Goal: Book appointment/travel/reservation

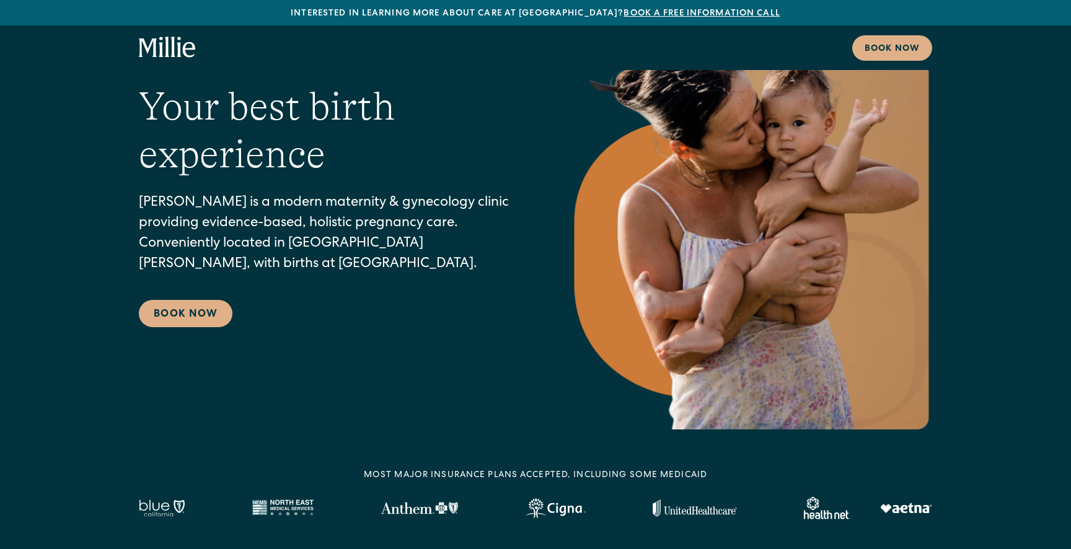
scroll to position [93, 0]
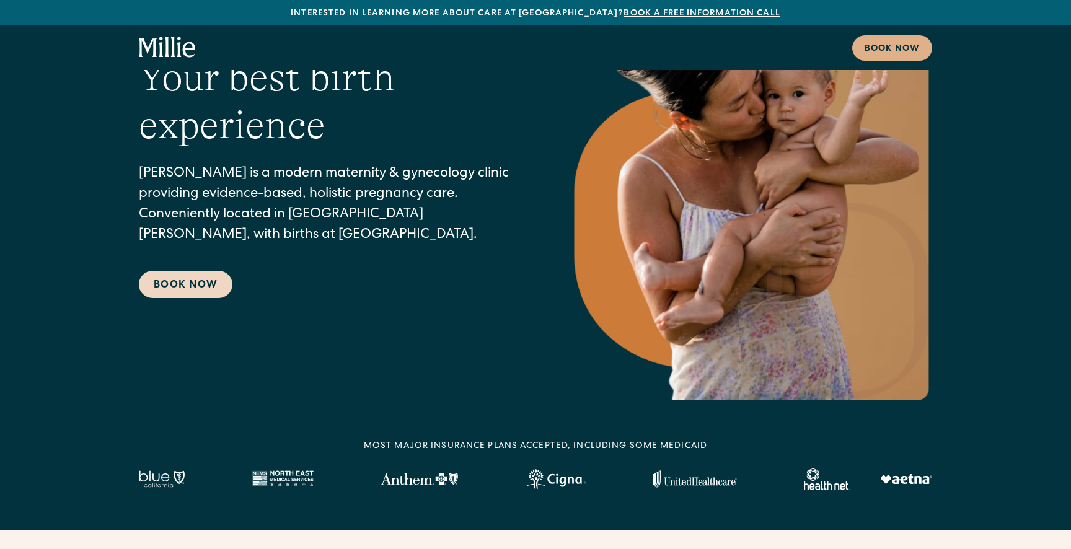
click at [217, 288] on link "Book Now" at bounding box center [186, 284] width 94 height 27
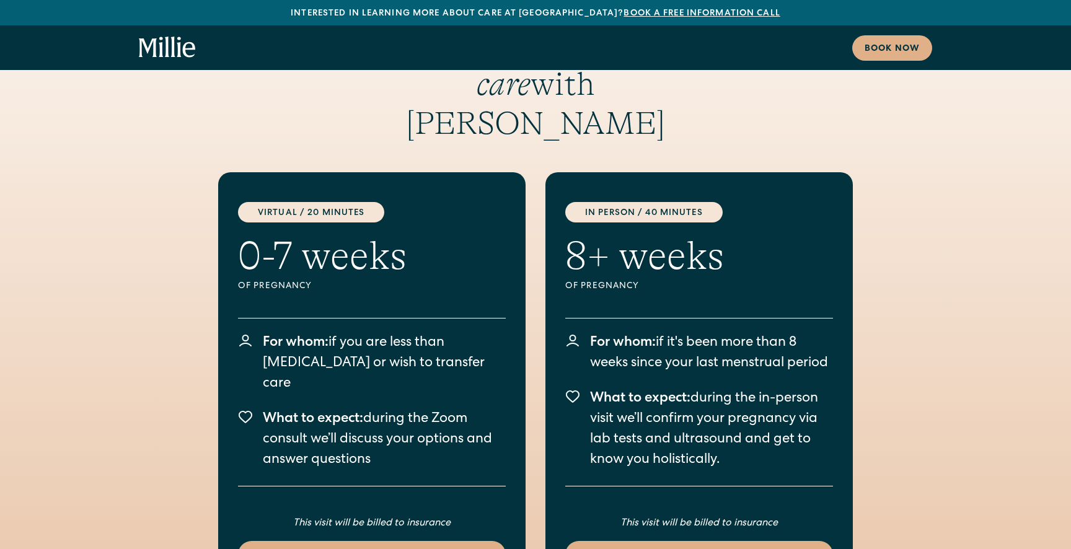
scroll to position [2327, 0]
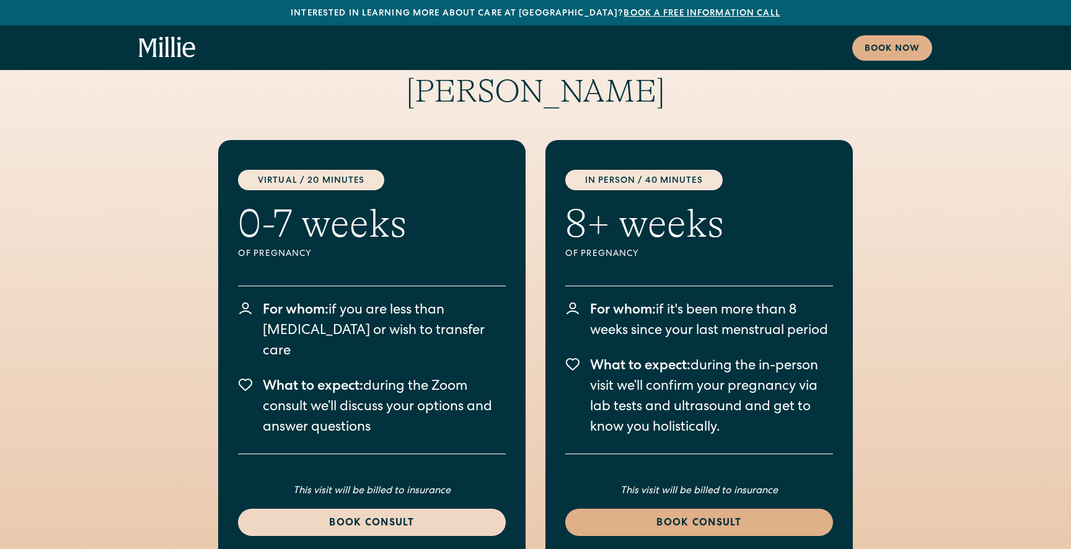
click at [398, 516] on div "Book consult" at bounding box center [372, 523] width 238 height 15
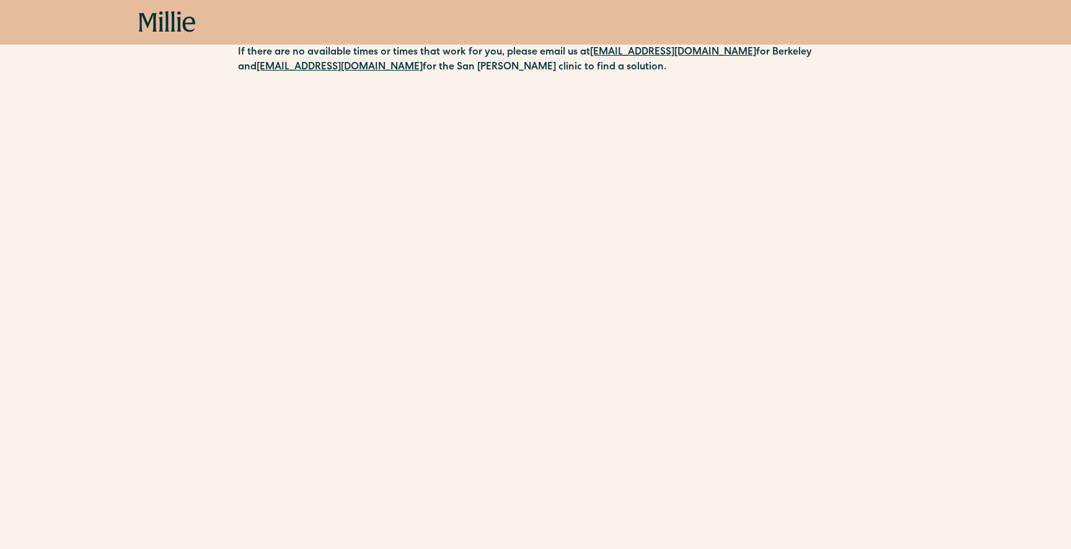
scroll to position [340, 0]
